Goal: Navigation & Orientation: Find specific page/section

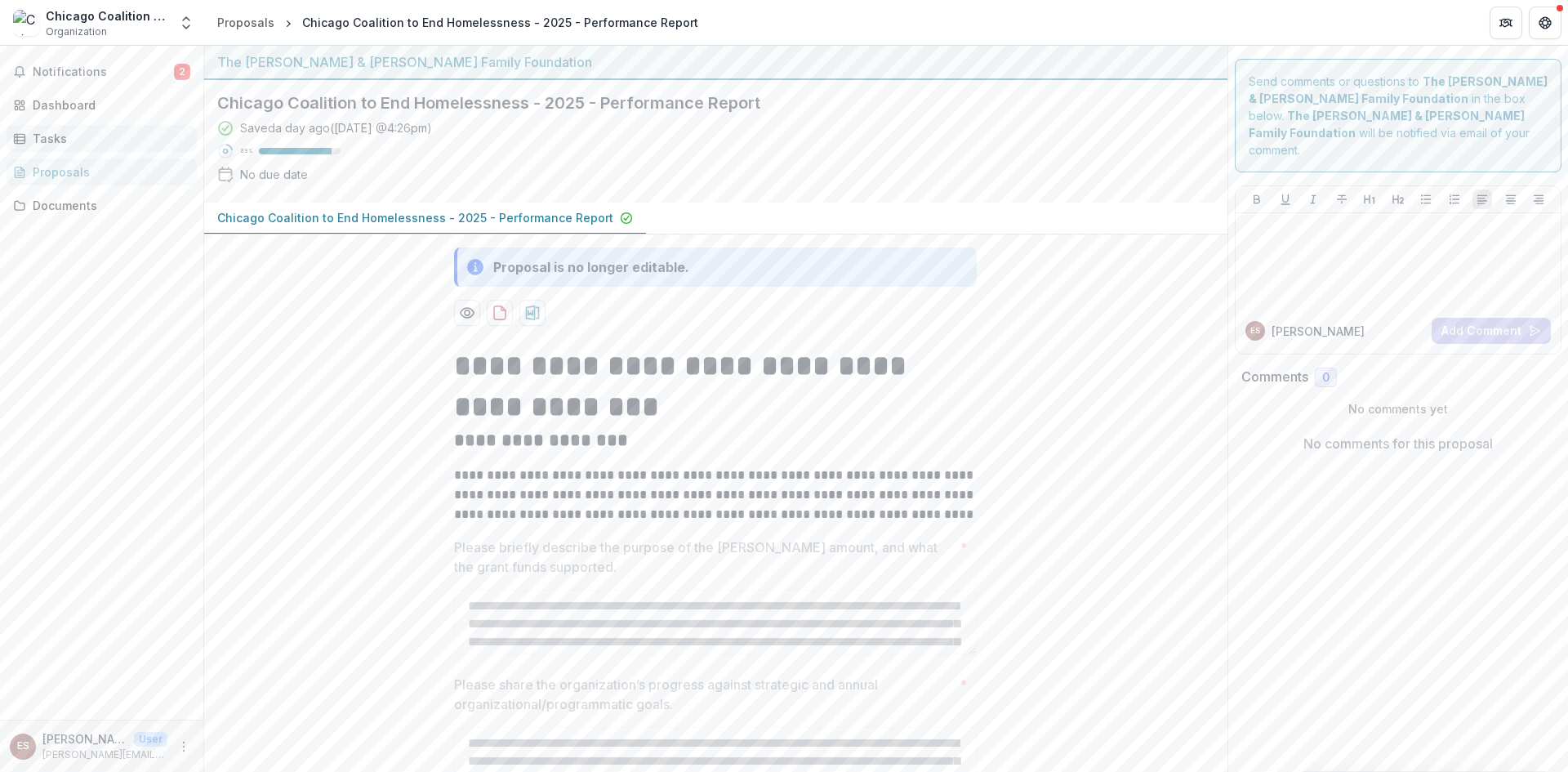
click at [40, 139] on div "Tasks" at bounding box center [109, 138] width 151 height 17
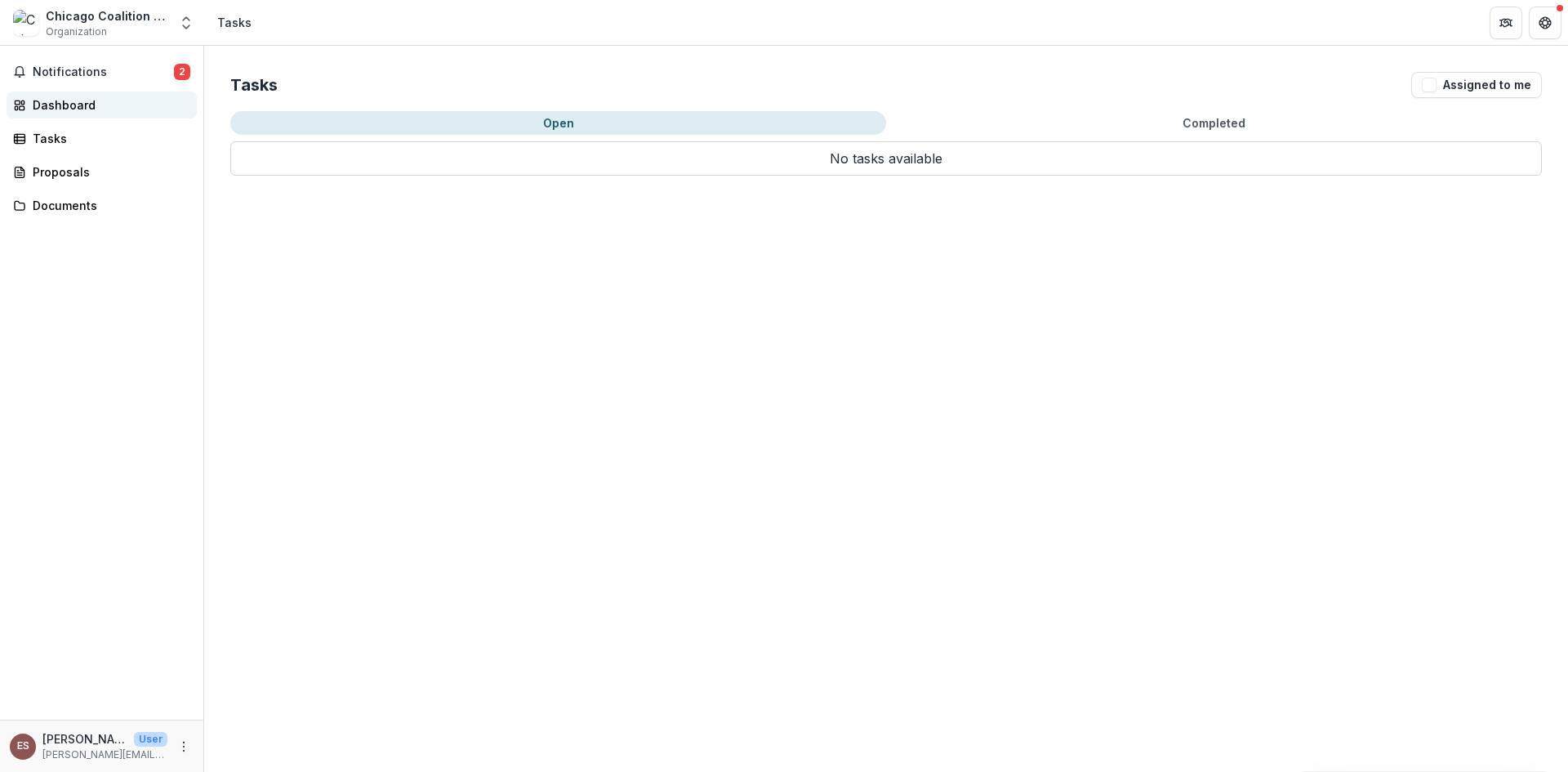
click at [40, 101] on div "Dashboard" at bounding box center [109, 105] width 151 height 17
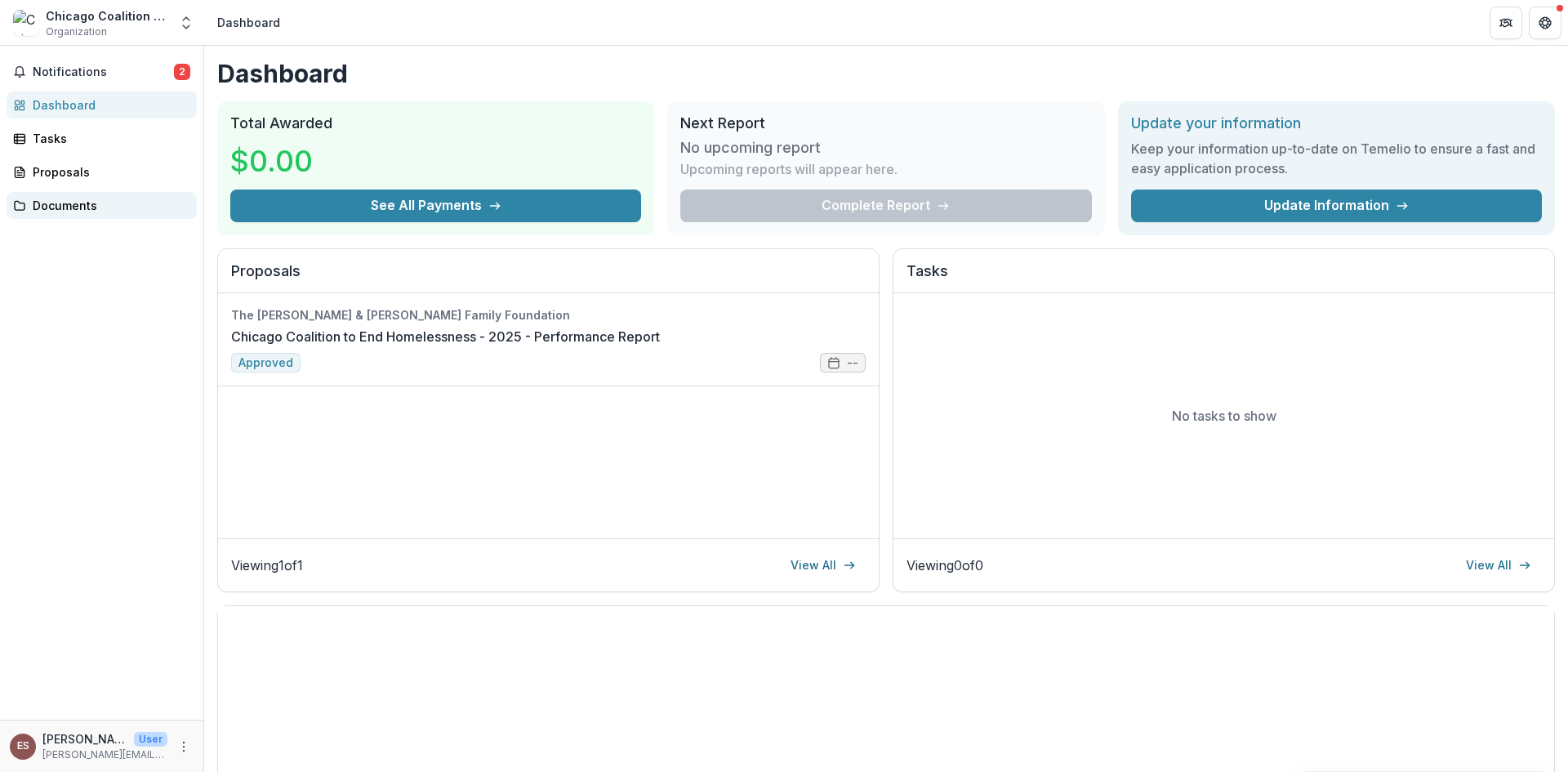
click at [45, 203] on div "Documents" at bounding box center [109, 205] width 151 height 17
